Goal: Information Seeking & Learning: Find specific fact

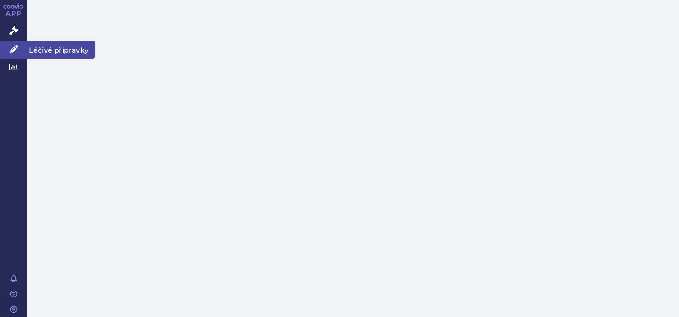
click at [13, 46] on icon at bounding box center [13, 49] width 9 height 9
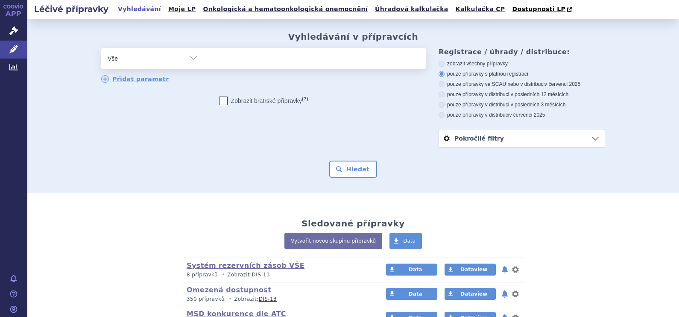
click at [227, 60] on ul at bounding box center [315, 57] width 222 height 18
click at [204, 60] on select at bounding box center [204, 57] width 0 height 21
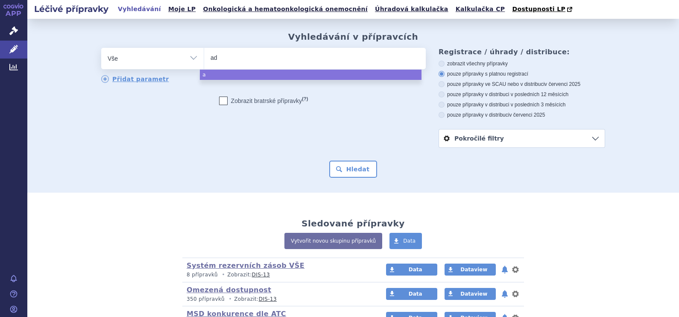
type input "ade"
type input "adempa"
type input "[MEDICAL_DATA]"
select select "[MEDICAL_DATA]"
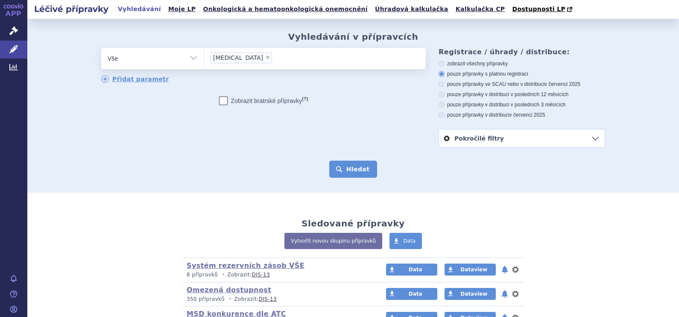
click at [350, 166] on button "Hledat" at bounding box center [353, 169] width 48 height 17
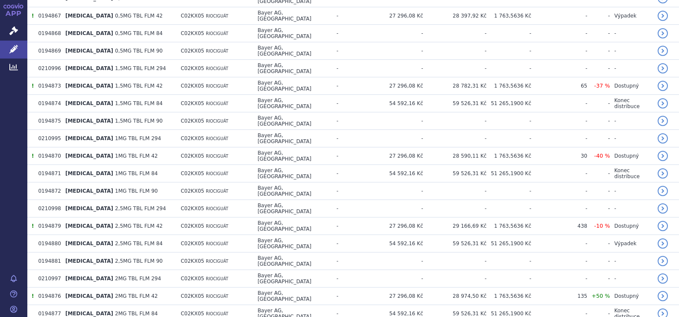
scroll to position [301, 0]
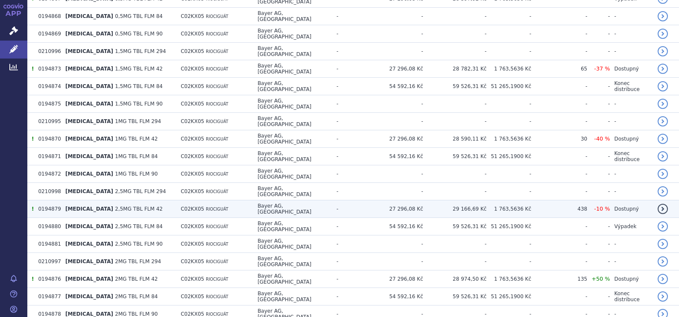
click at [100, 200] on td "[MEDICAL_DATA] 2,5MG TBL FLM 42" at bounding box center [118, 209] width 115 height 18
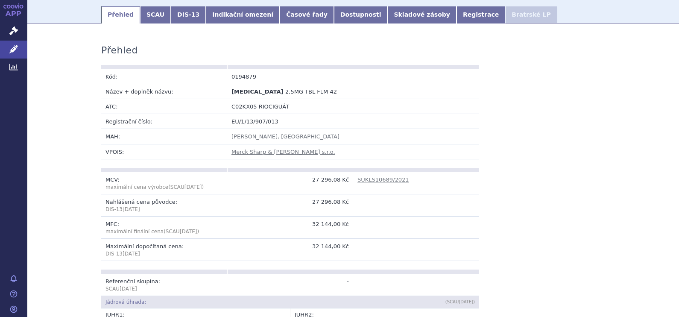
scroll to position [106, 0]
click at [146, 15] on link "SCAU" at bounding box center [155, 14] width 31 height 17
